Goal: Information Seeking & Learning: Check status

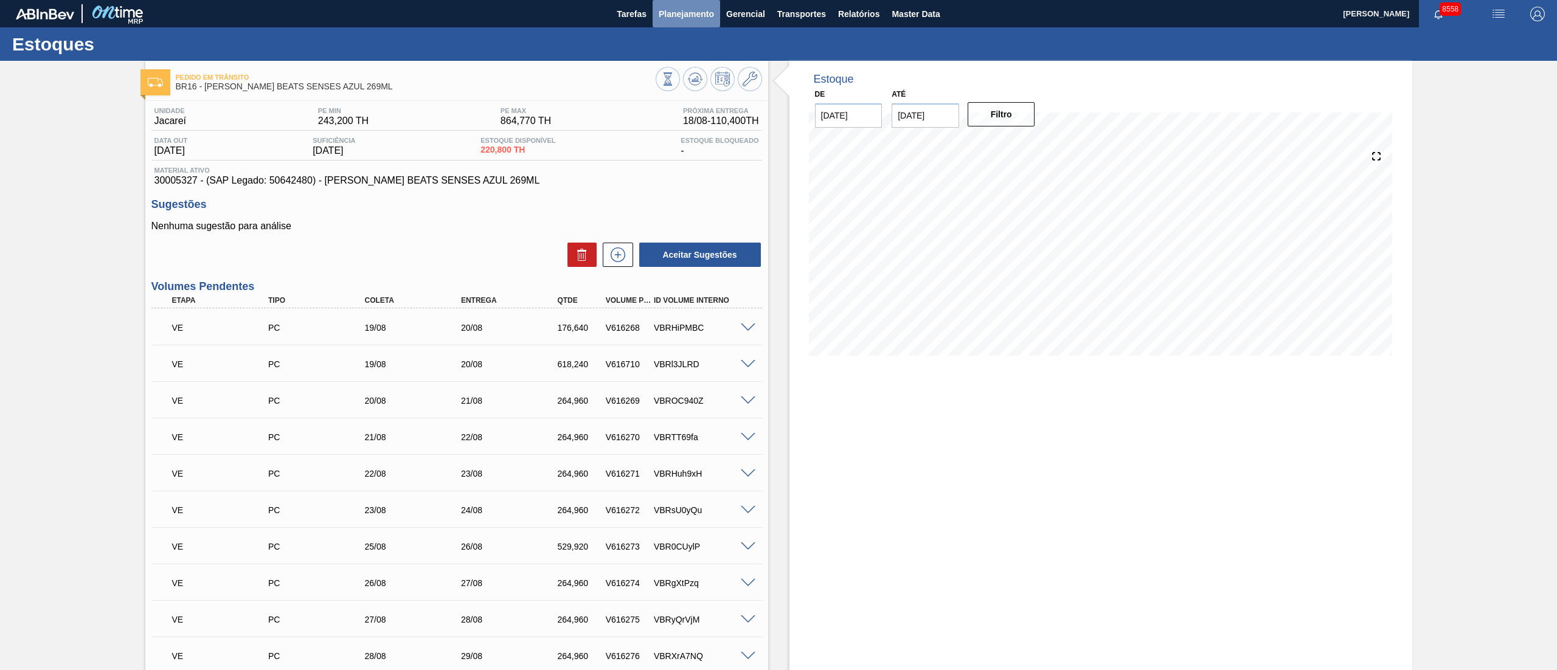
click at [671, 12] on span "Planejamento" at bounding box center [686, 14] width 55 height 15
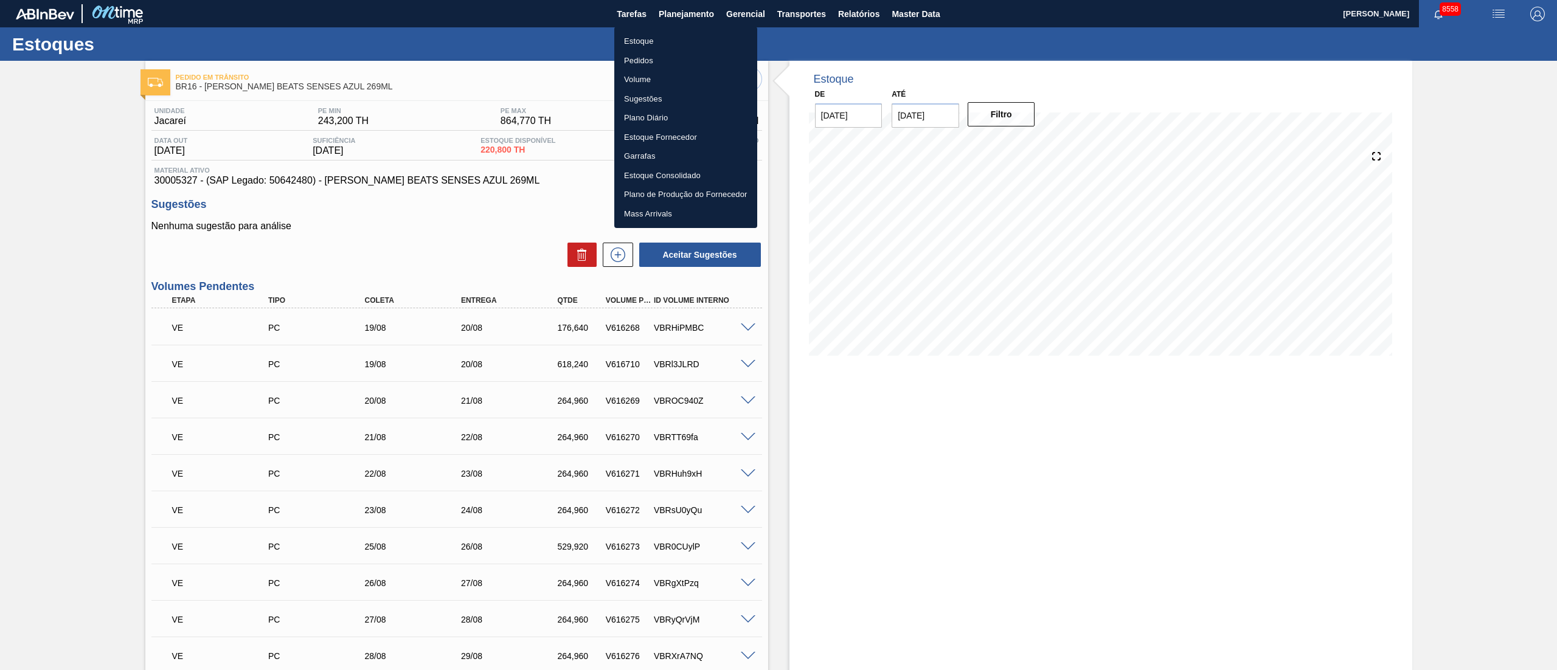
click at [650, 52] on li "Pedidos" at bounding box center [685, 60] width 143 height 19
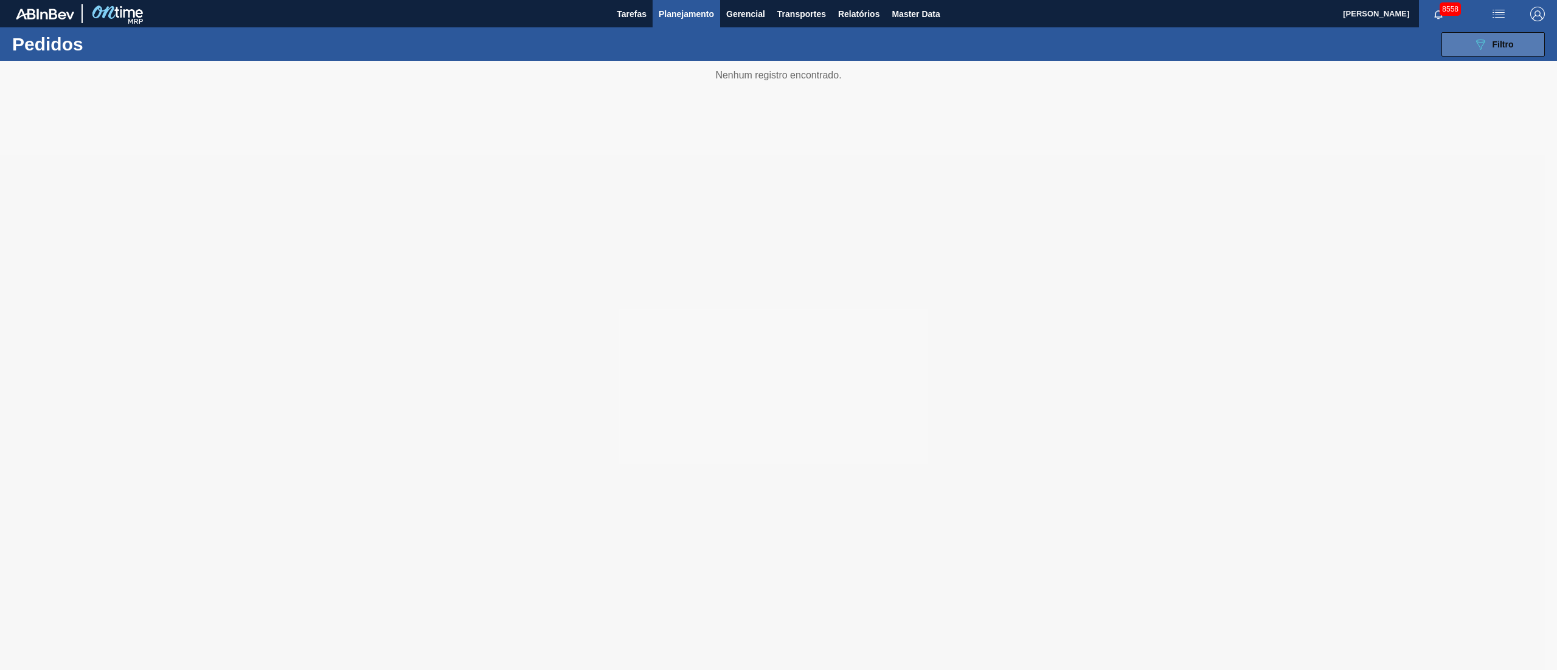
click at [1521, 45] on button "089F7B8B-B2A5-4AFE-B5C0-19BA573D28AC Filtro" at bounding box center [1492, 44] width 103 height 24
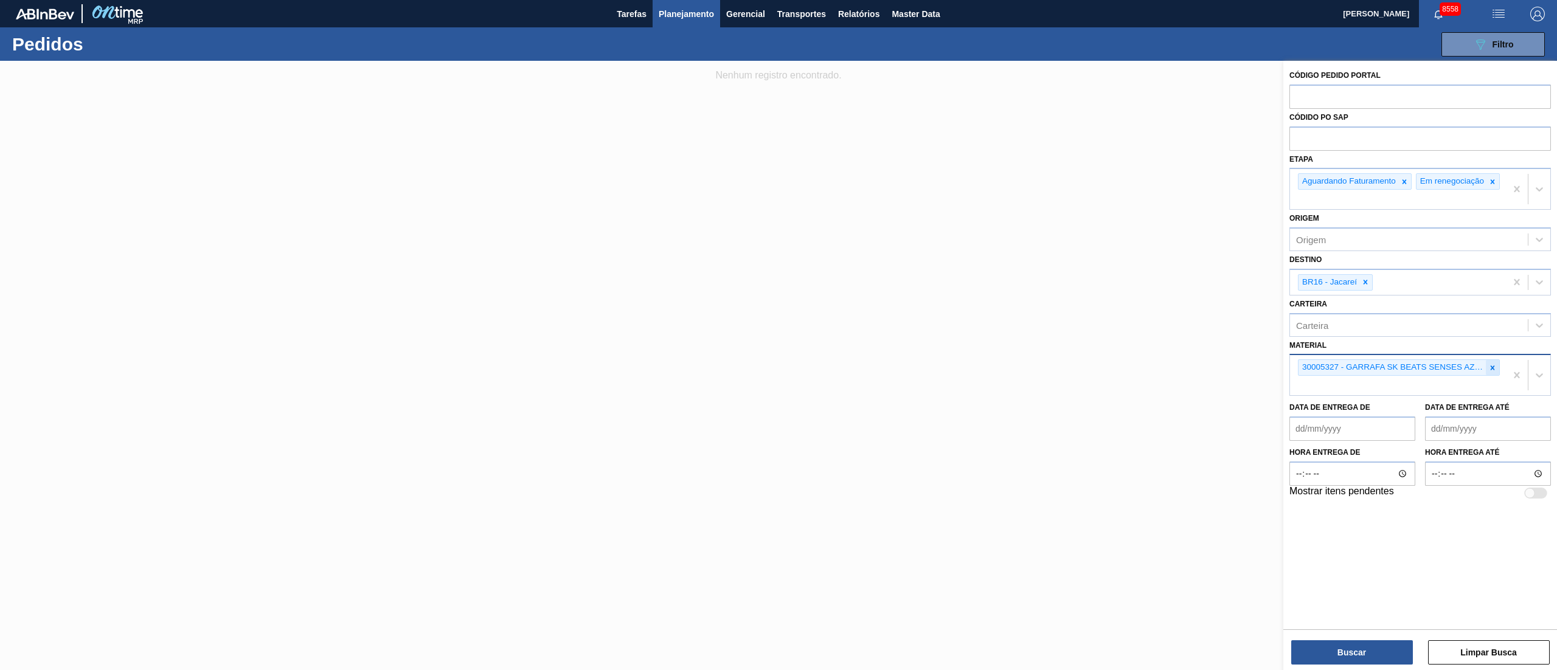
click at [1488, 372] on icon at bounding box center [1492, 368] width 9 height 9
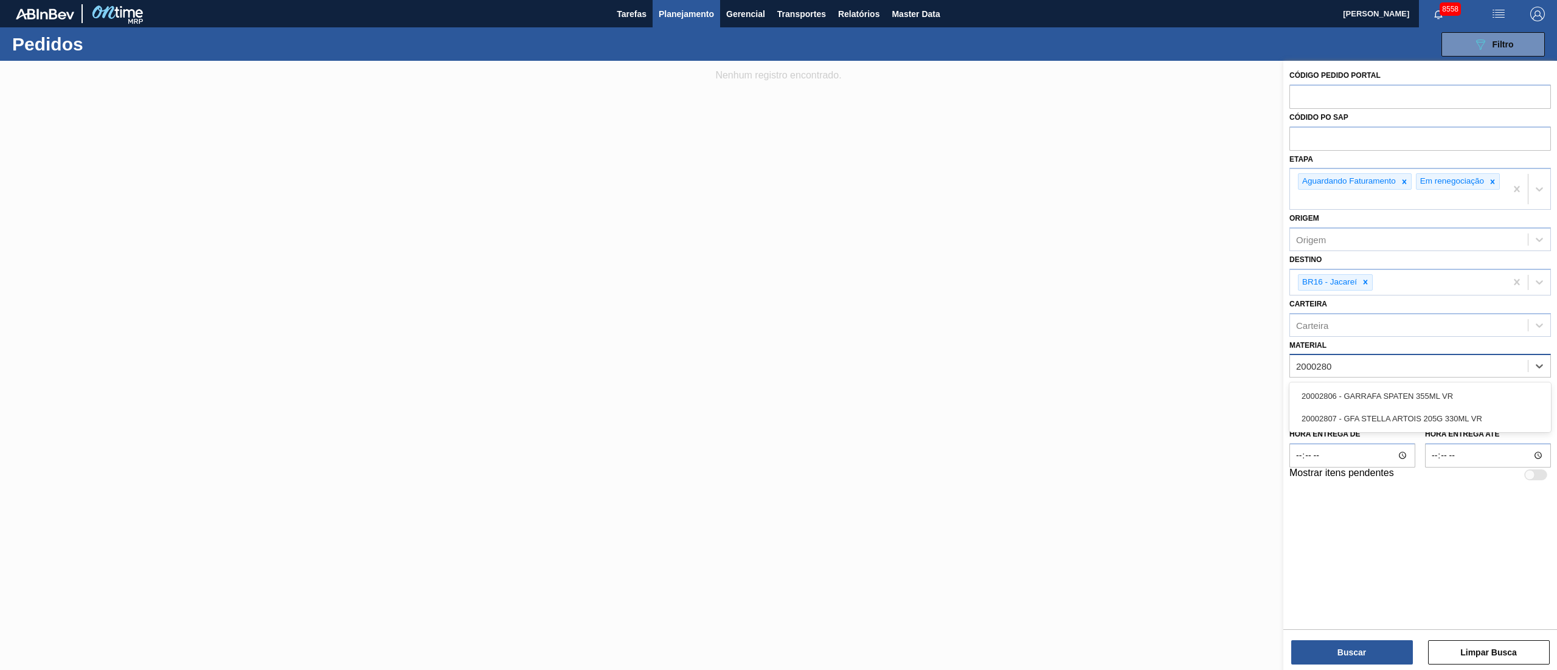
type input "20002807"
click at [1453, 394] on div "20002807 - GFA STELLA ARTOIS 205G 330ML VR" at bounding box center [1419, 396] width 261 height 22
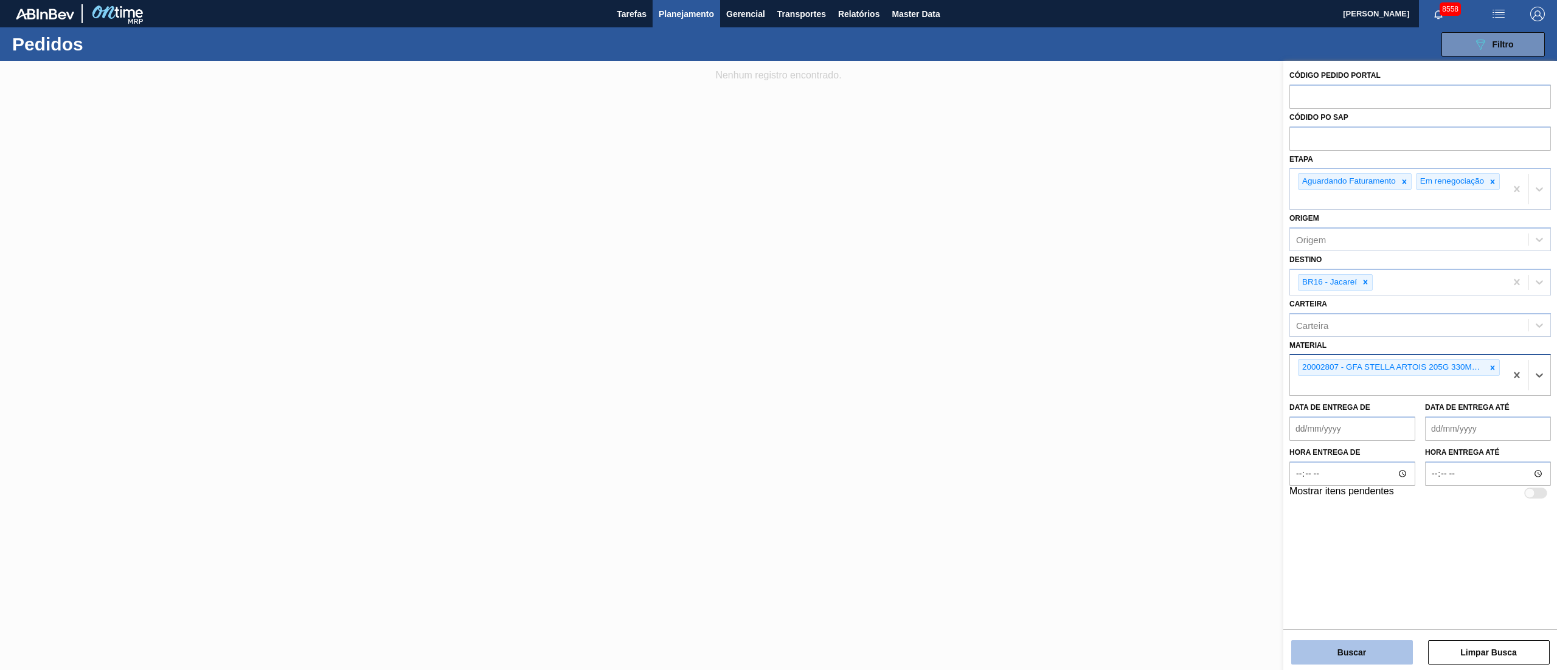
click at [1360, 649] on button "Buscar" at bounding box center [1352, 652] width 122 height 24
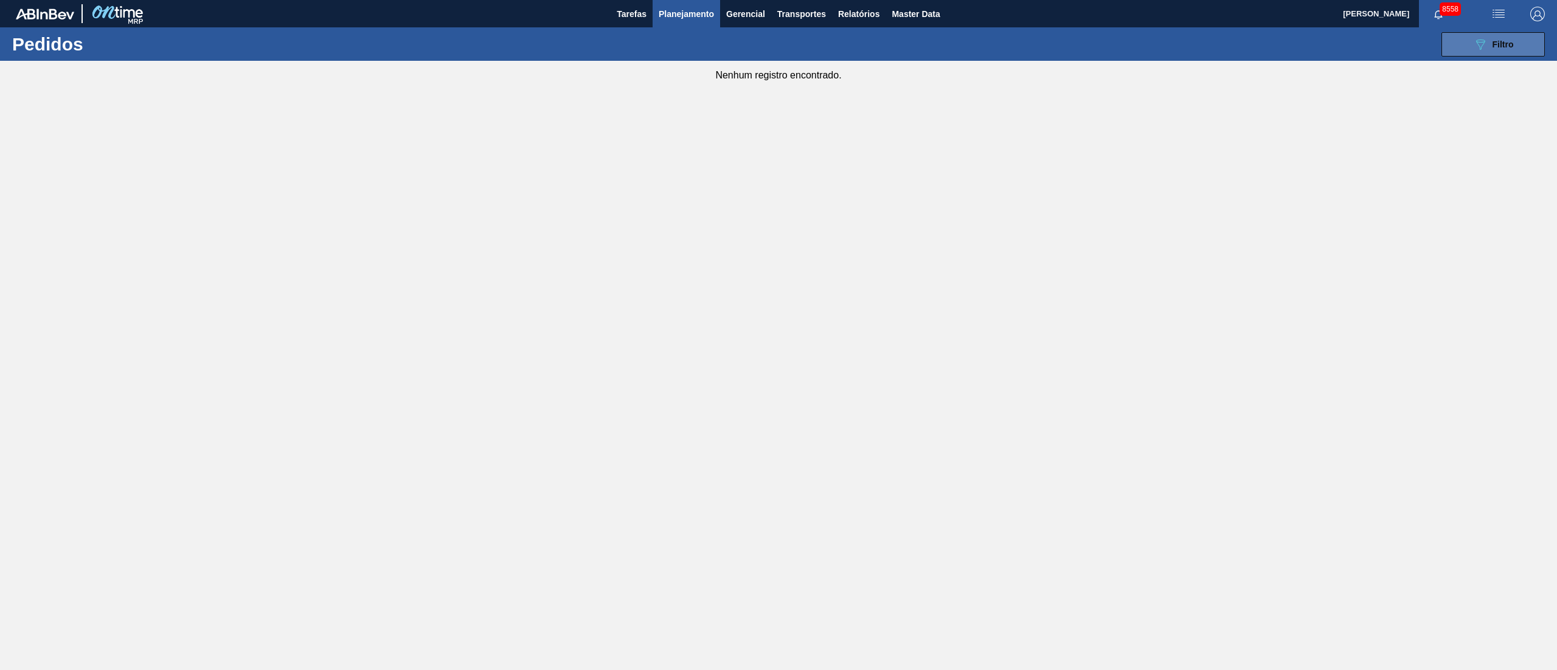
click at [1495, 47] on span "Filtro" at bounding box center [1502, 45] width 21 height 10
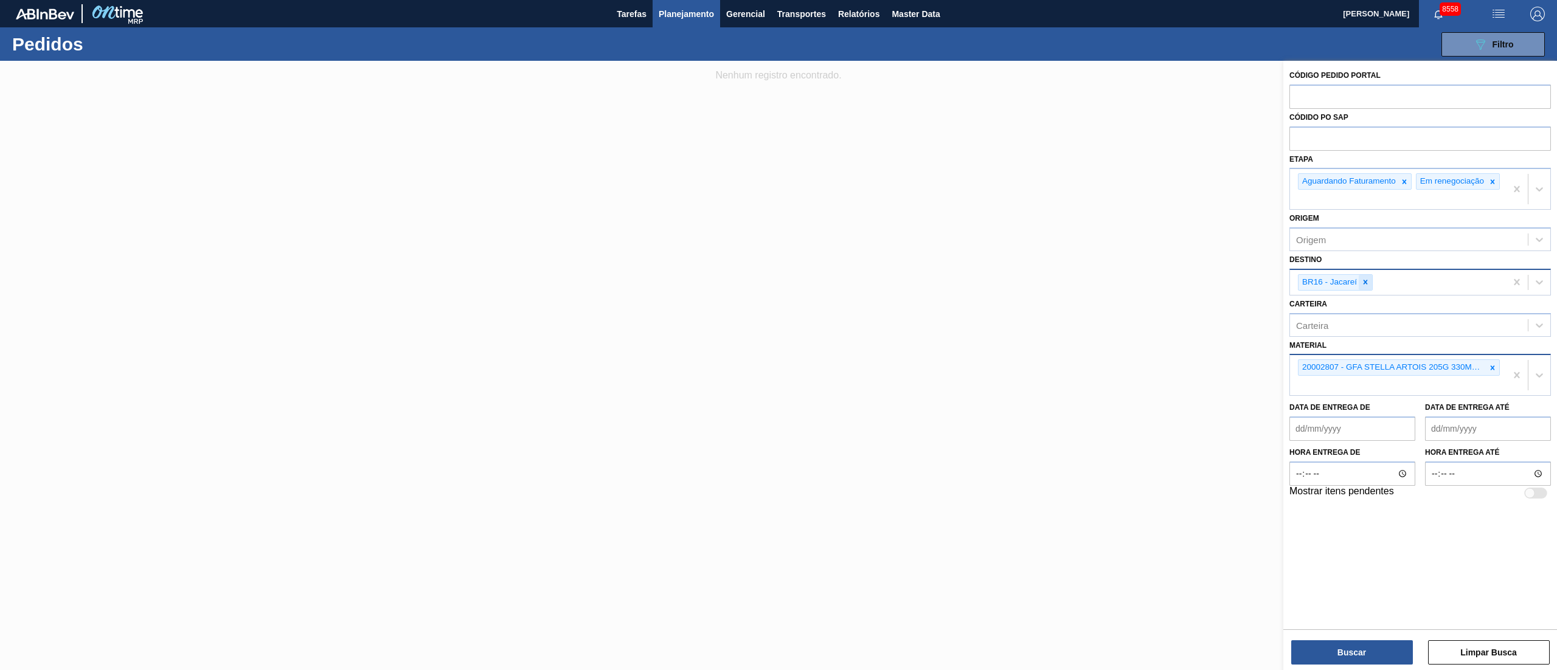
click at [1365, 286] on icon at bounding box center [1365, 282] width 9 height 9
type input "4"
type input "1"
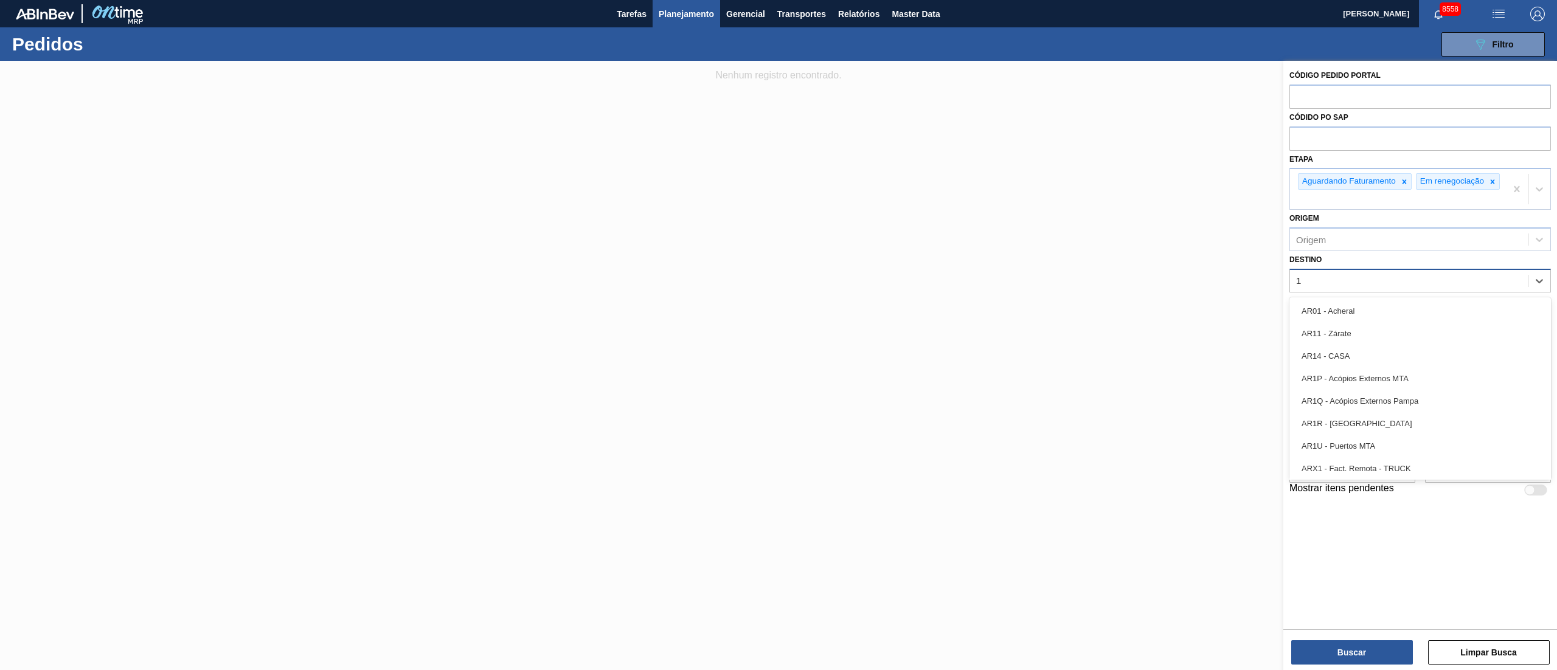
type input "13"
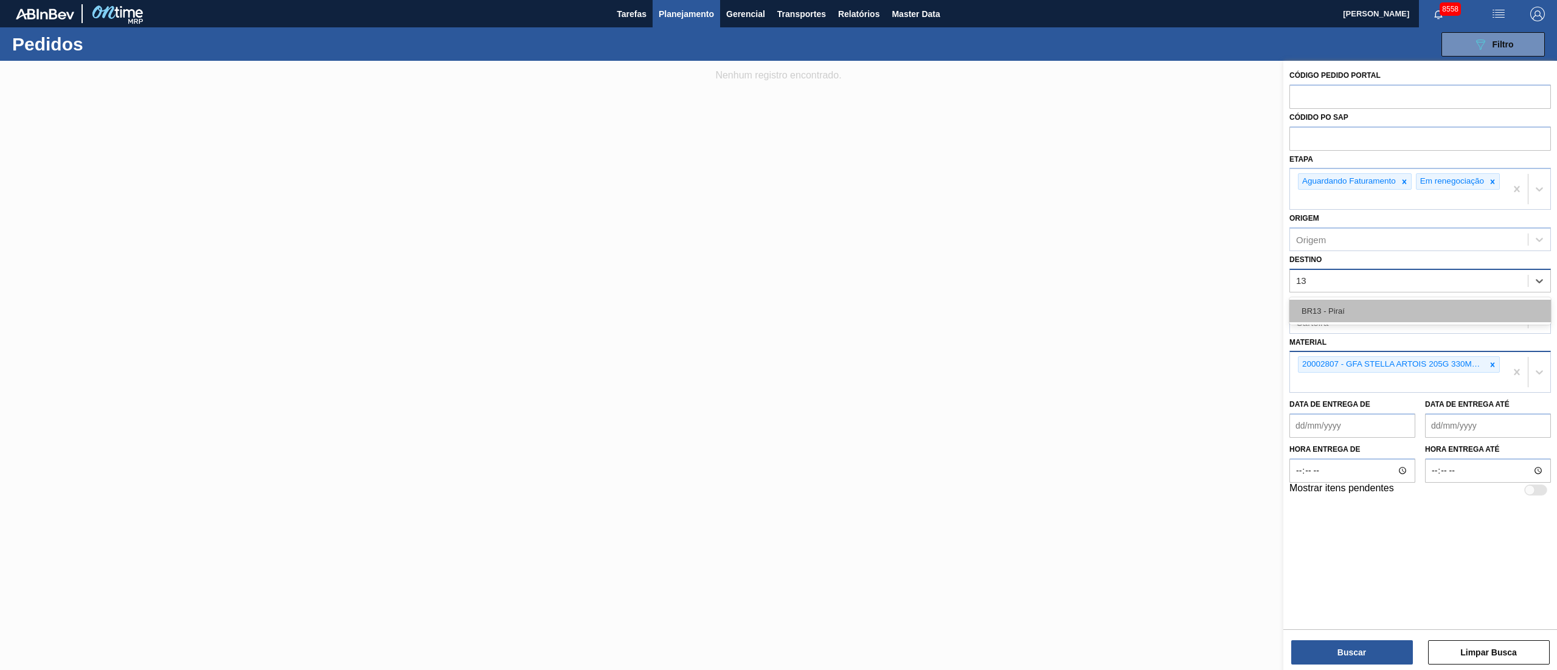
click at [1324, 314] on div "BR13 - Piraí" at bounding box center [1419, 311] width 261 height 22
click at [1328, 648] on button "Buscar" at bounding box center [1352, 652] width 122 height 24
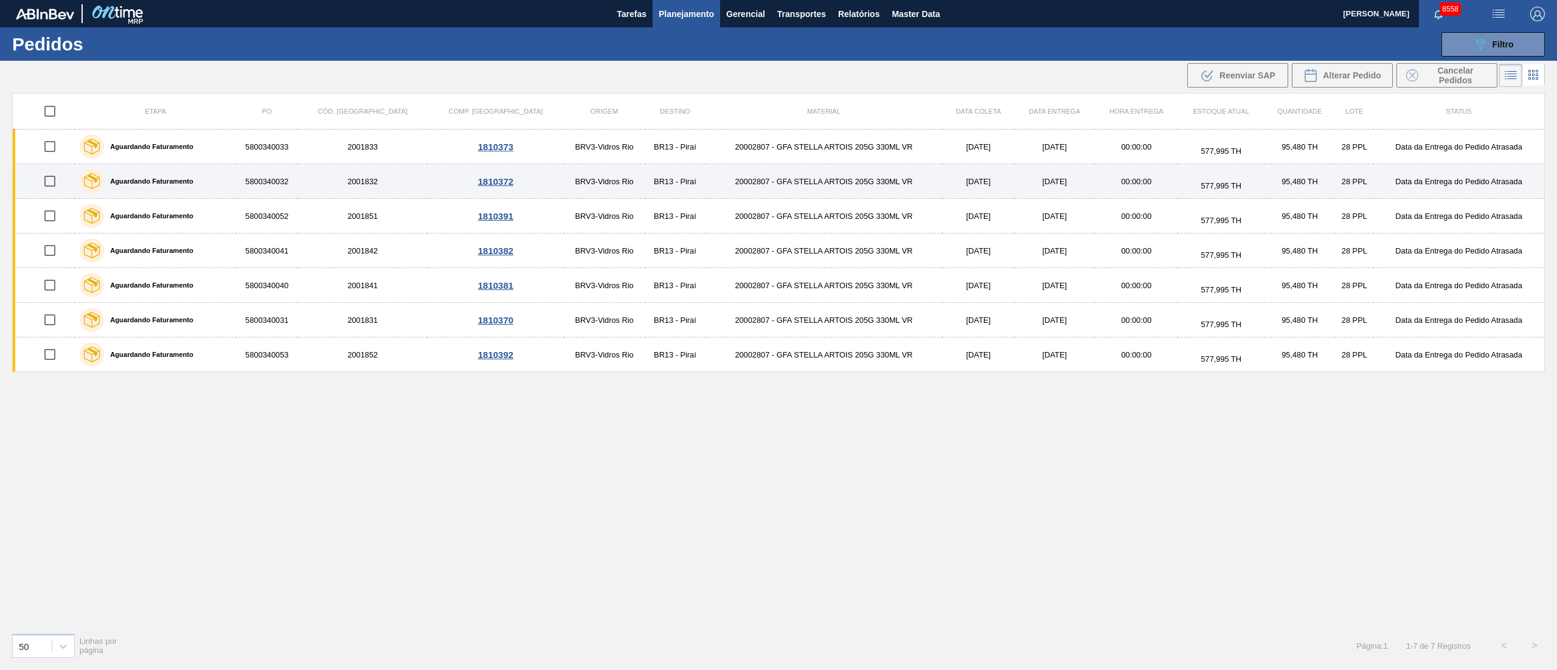
click at [713, 189] on td "20002807 - GFA STELLA ARTOIS 205G 330ML VR" at bounding box center [823, 181] width 237 height 35
click at [713, 189] on main "Tarefas Planejamento Gerencial Transportes Relatórios Master Data Juliane Romag…" at bounding box center [778, 335] width 1557 height 670
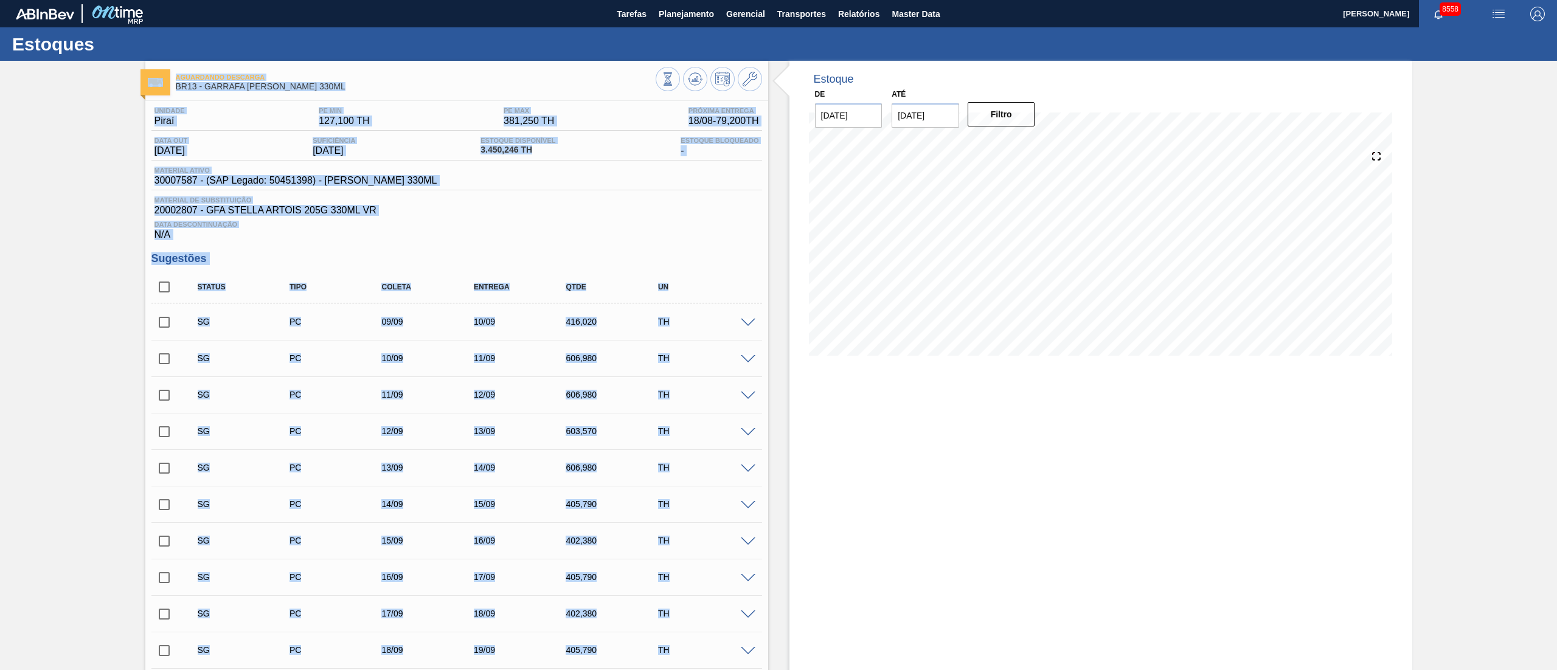
click at [618, 221] on div "Data Descontinuação N/A" at bounding box center [456, 228] width 611 height 24
